Goal: Information Seeking & Learning: Learn about a topic

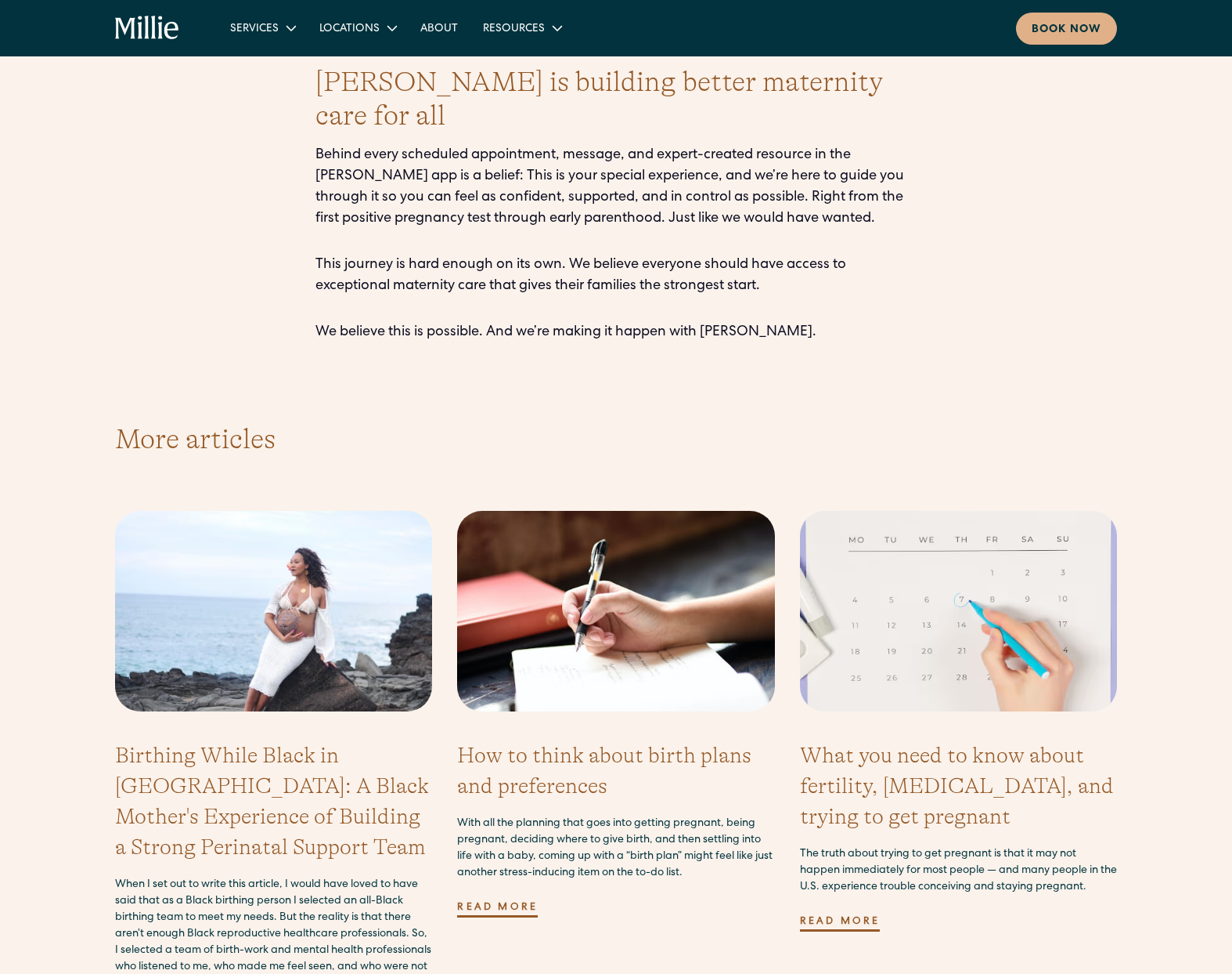
scroll to position [4192, 0]
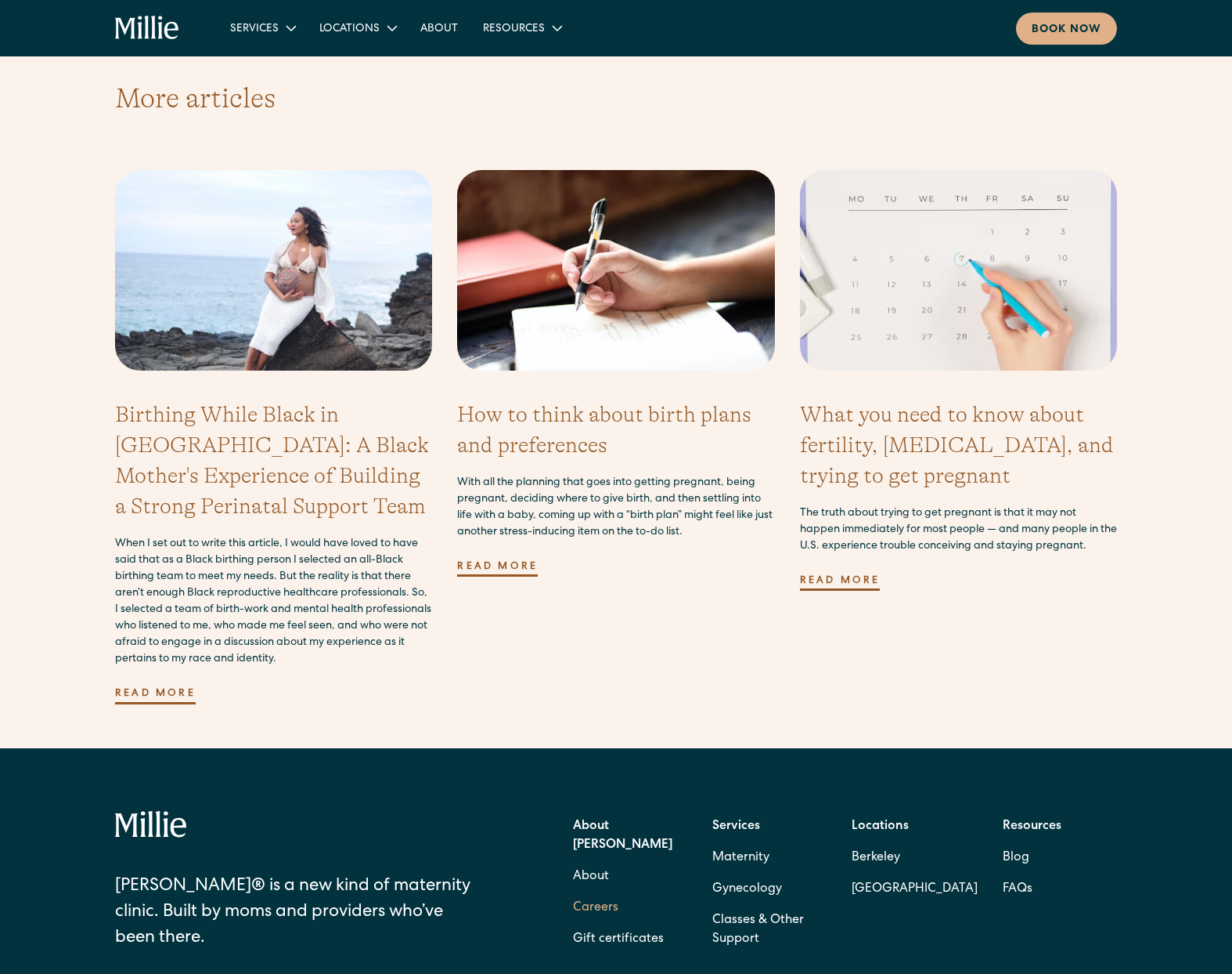
click at [602, 892] on link "Careers" at bounding box center [595, 908] width 45 height 32
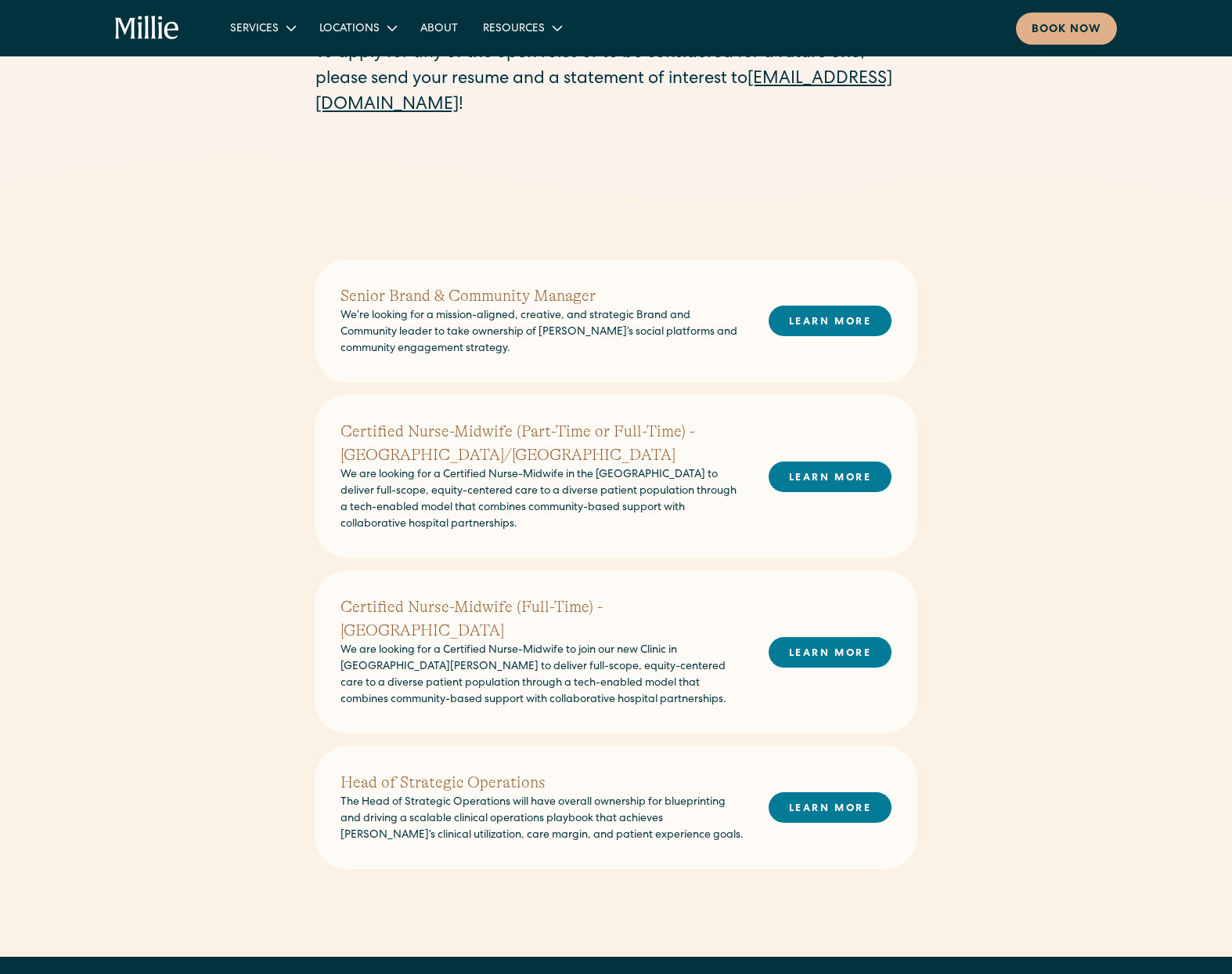
scroll to position [220, 0]
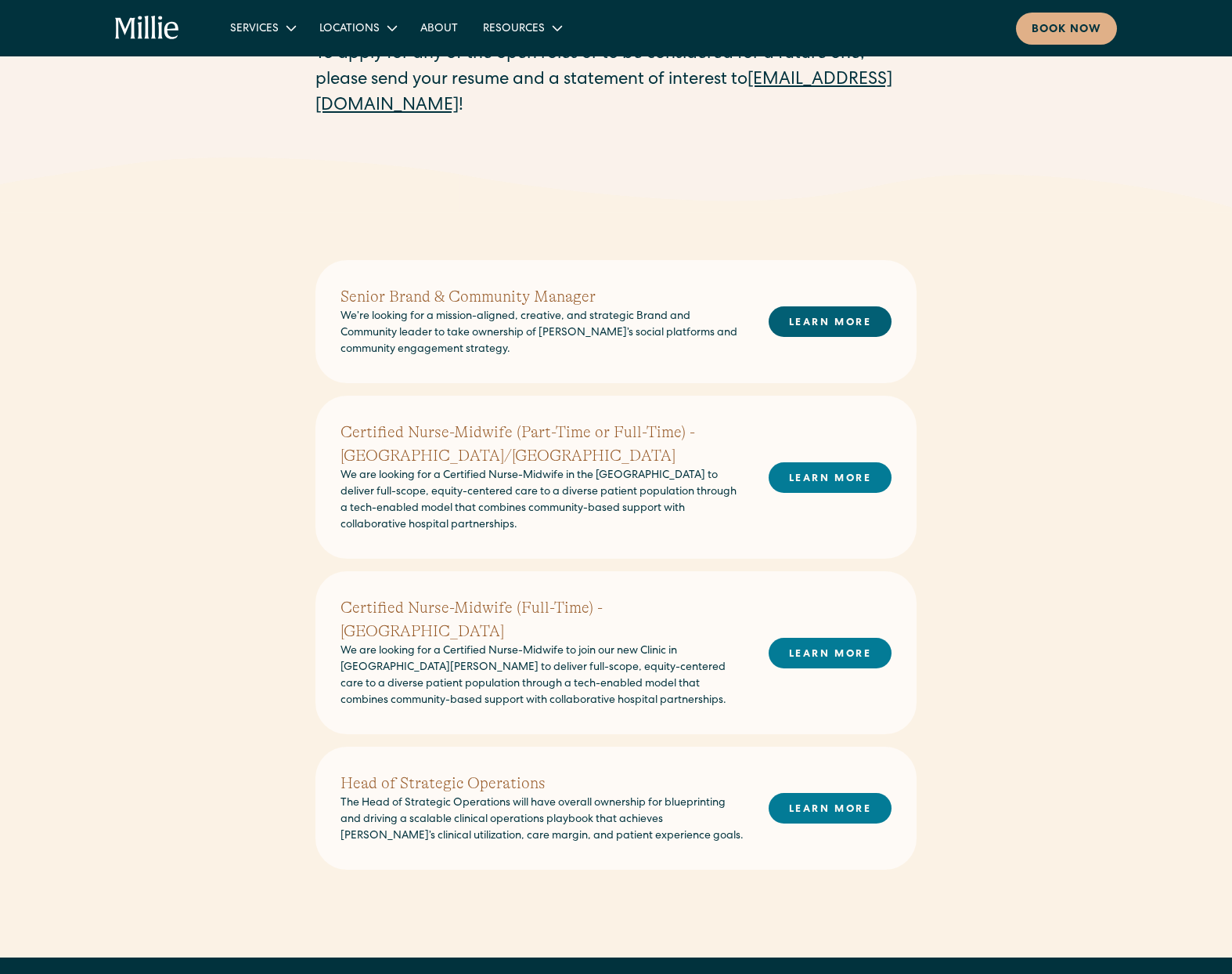
click at [847, 317] on link "LEARN MORE" at bounding box center [830, 321] width 123 height 31
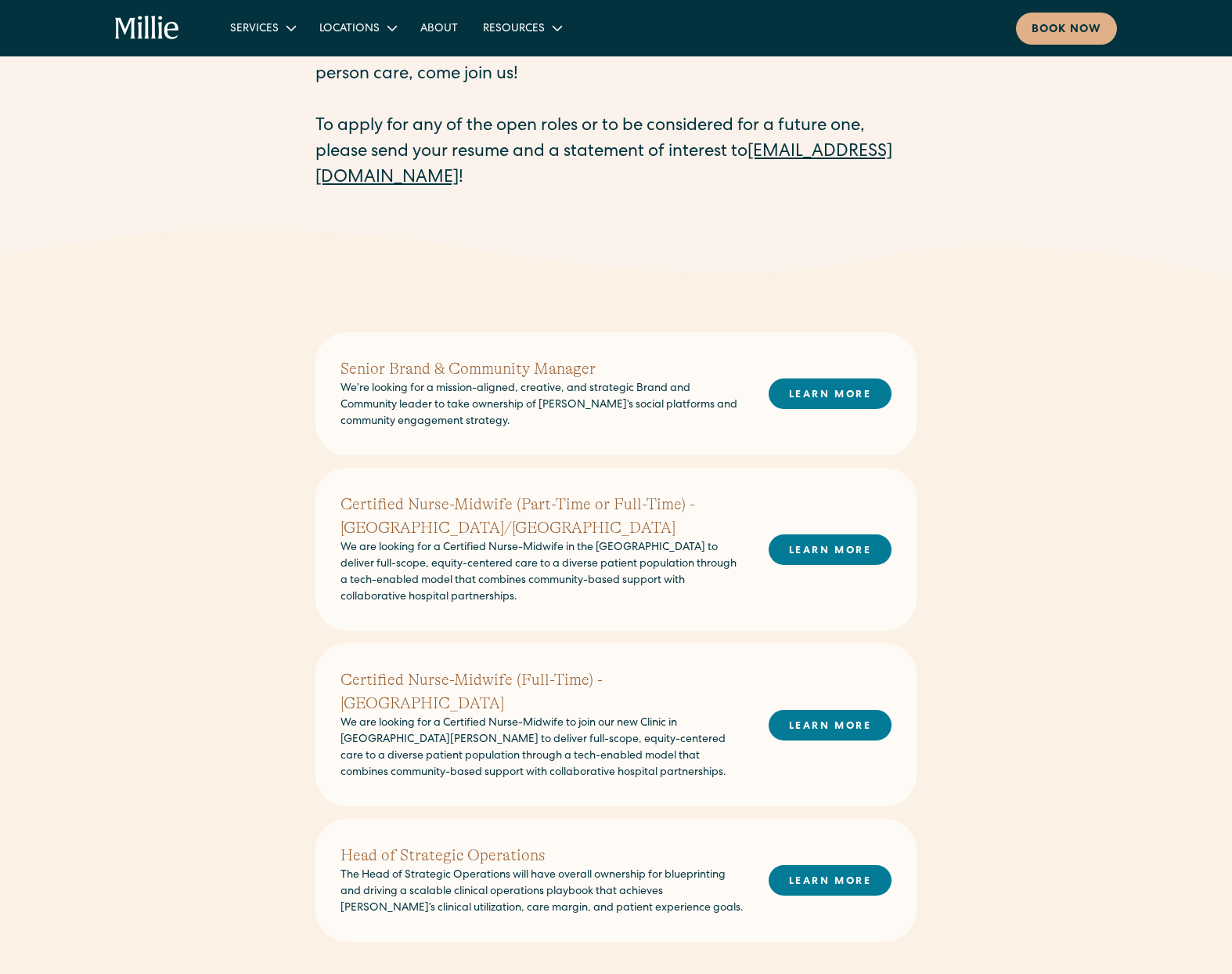
scroll to position [0, 0]
